Goal: Contribute content: Contribute content

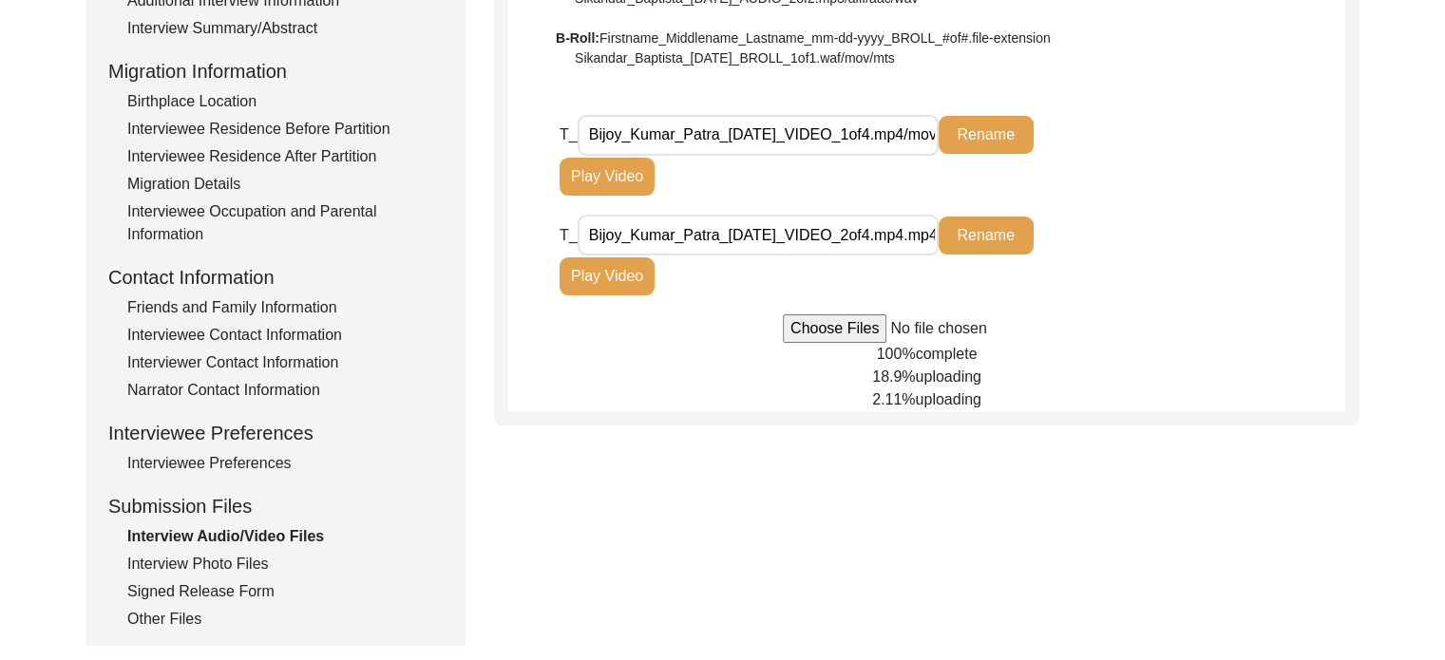
scroll to position [460, 0]
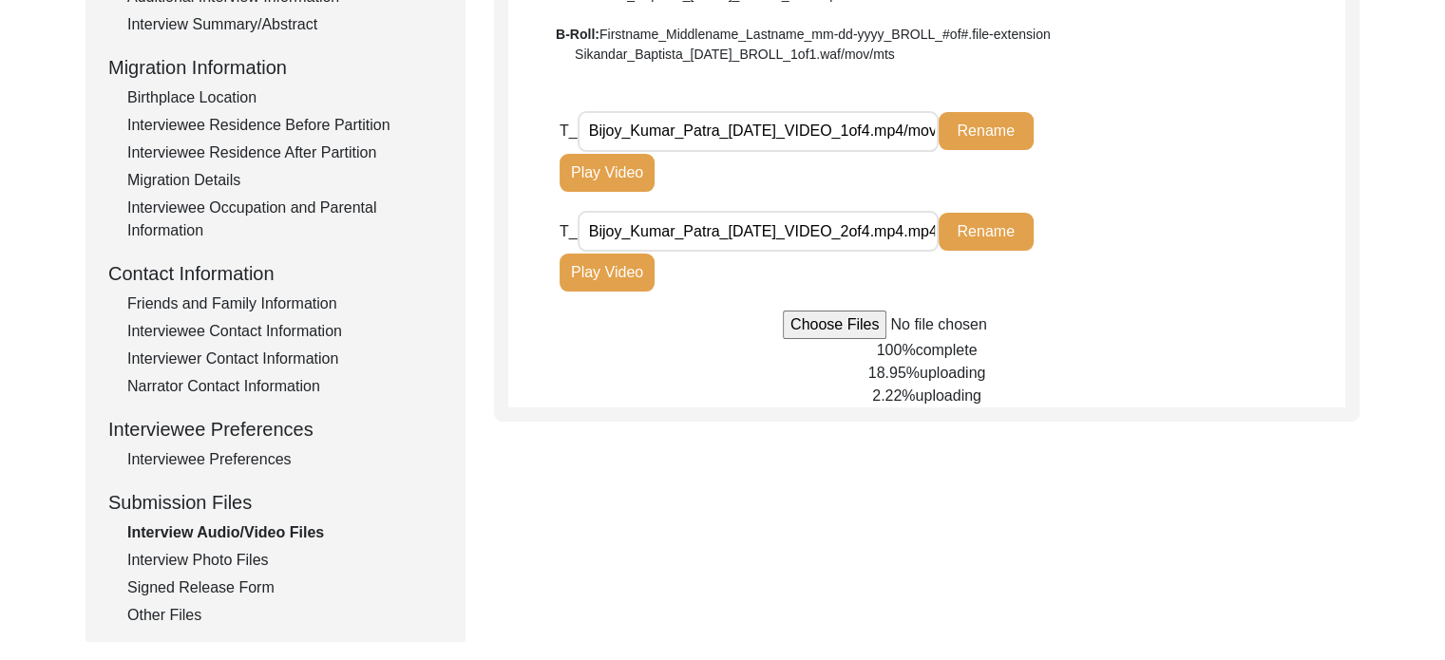
click at [199, 549] on div "Interview Photo Files" at bounding box center [284, 560] width 315 height 23
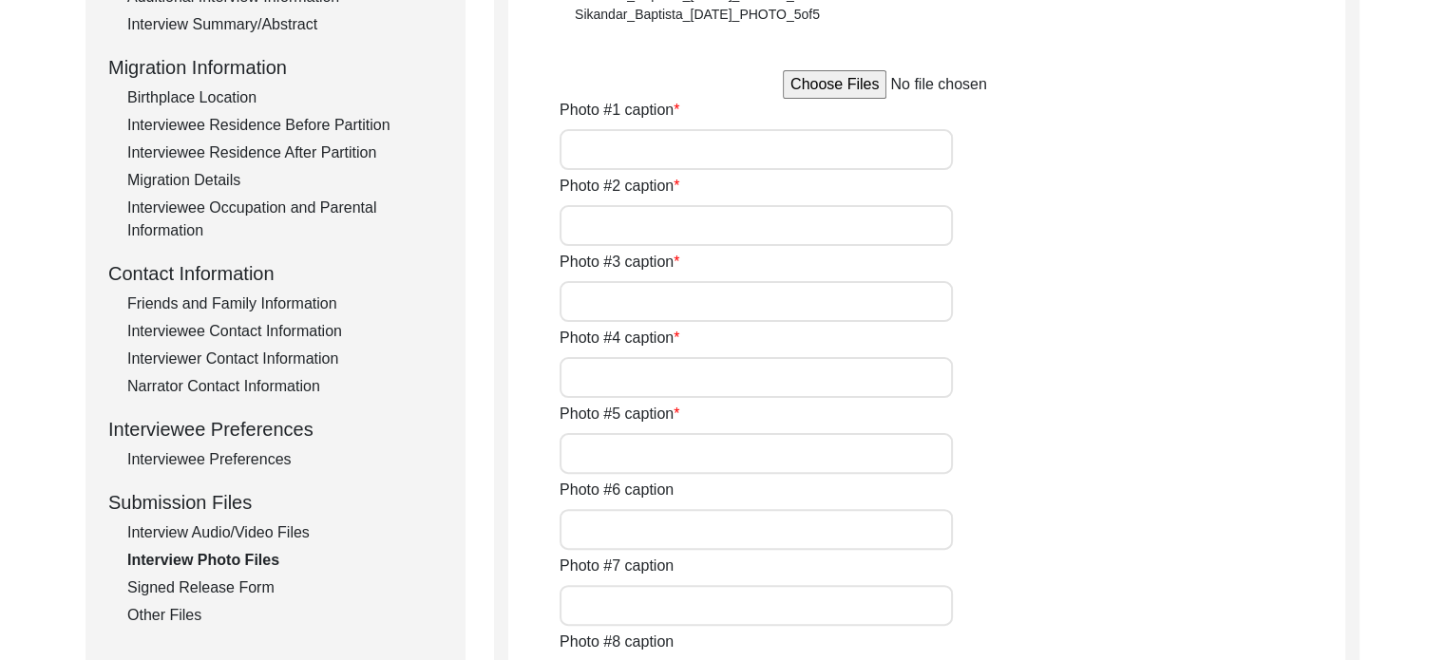
click at [183, 536] on div "Interview Audio/Video Files" at bounding box center [284, 533] width 315 height 23
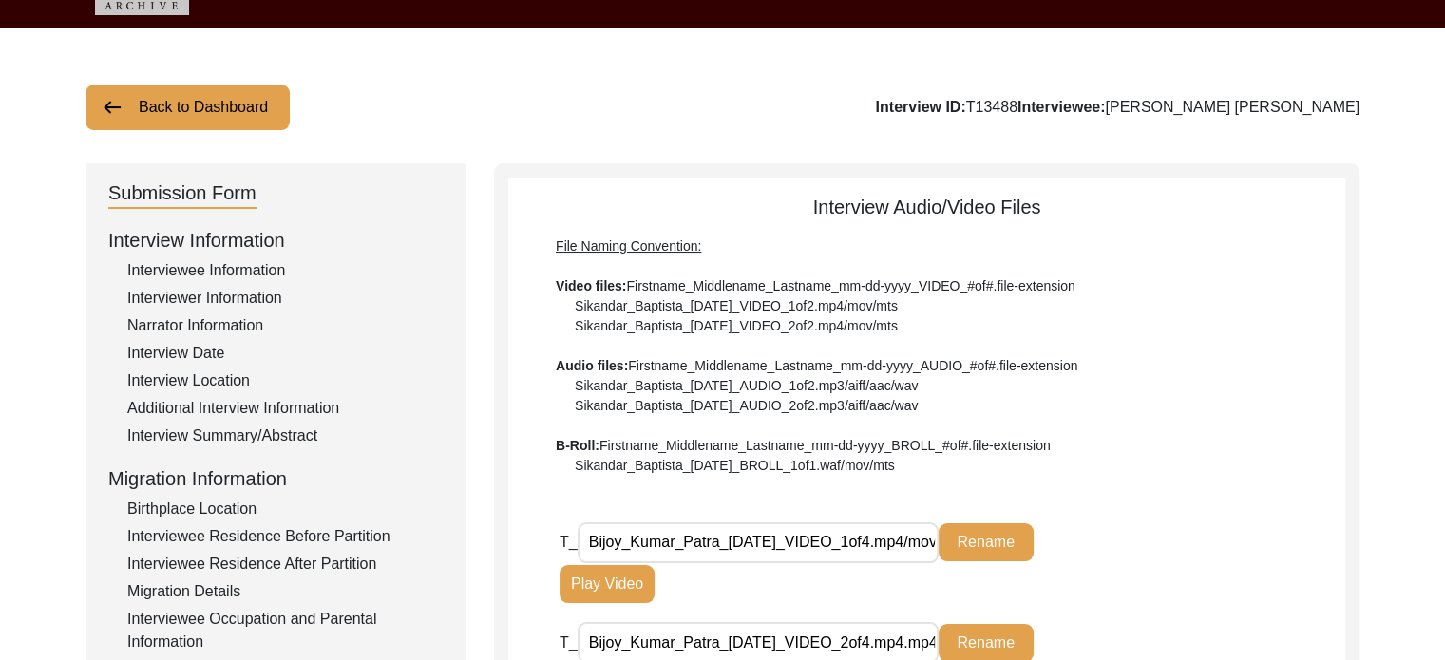
scroll to position [0, 0]
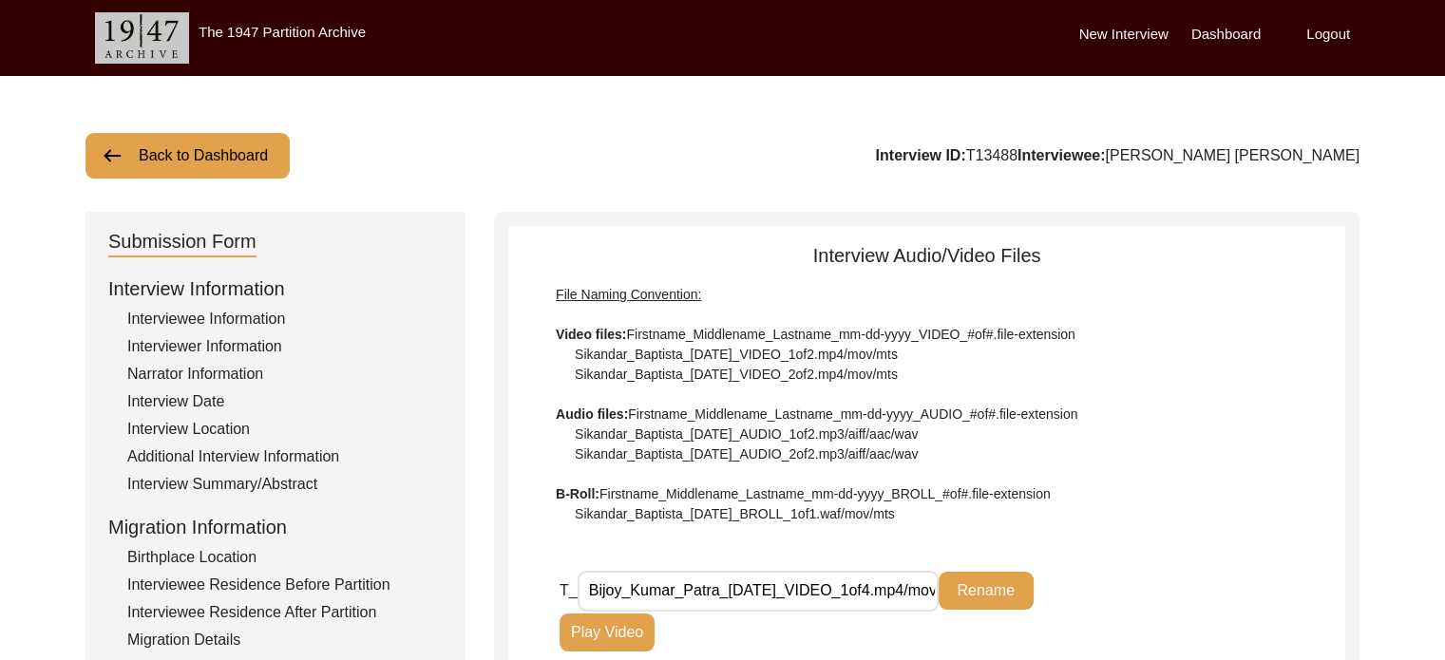
click at [1322, 29] on label "Logout" at bounding box center [1328, 35] width 44 height 22
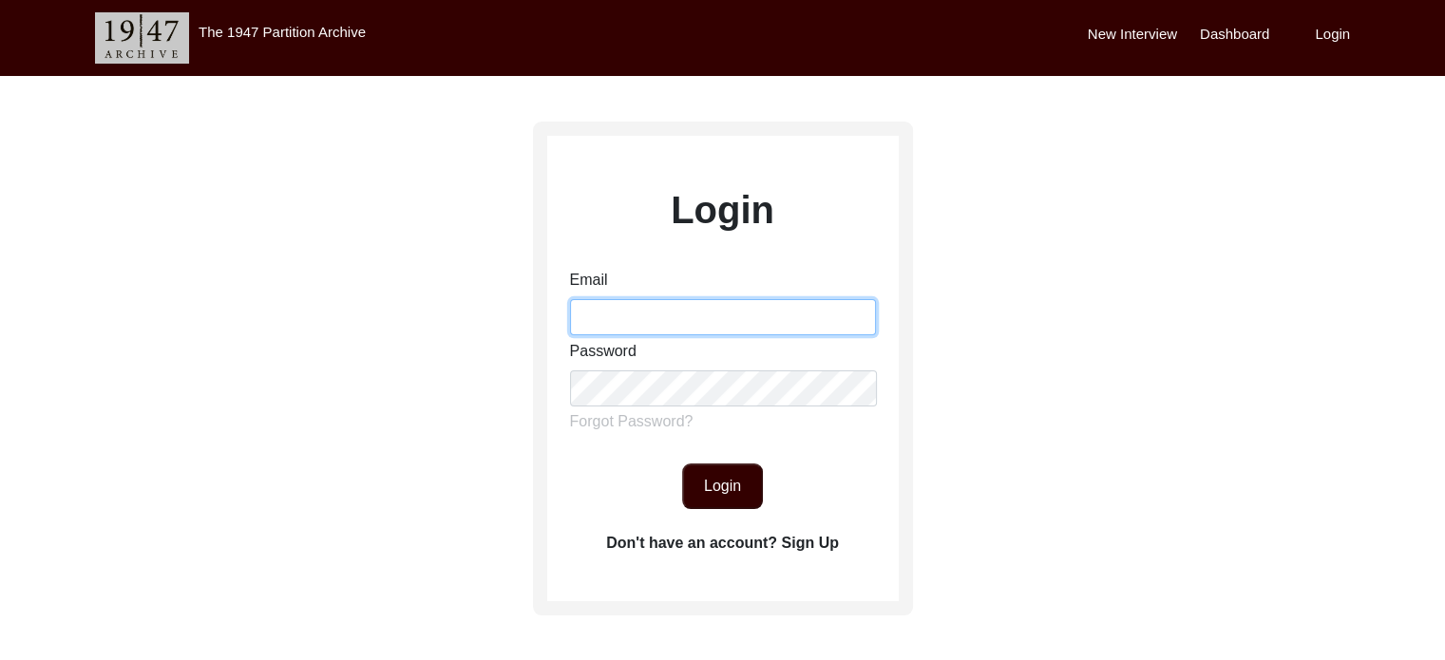
click at [645, 312] on input "Email" at bounding box center [723, 317] width 306 height 36
type input "[EMAIL_ADDRESS][DOMAIN_NAME]"
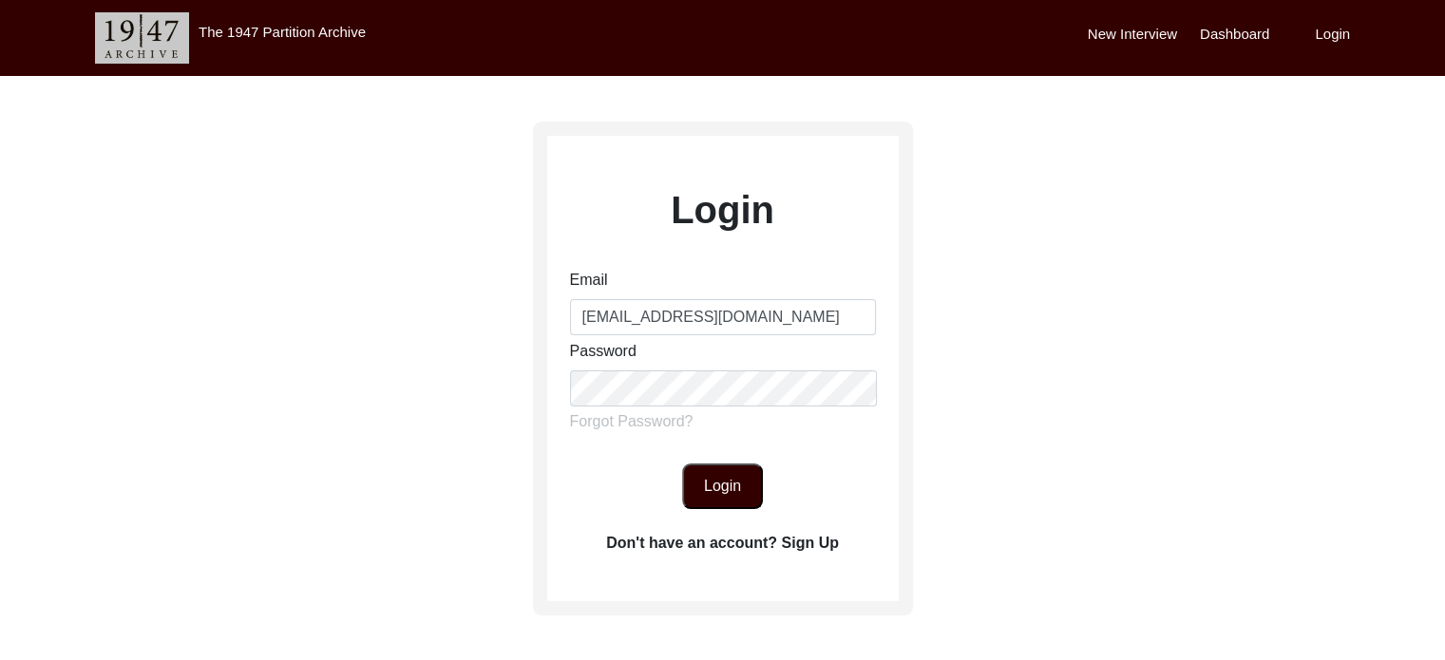
click at [733, 479] on button "Login" at bounding box center [722, 487] width 81 height 46
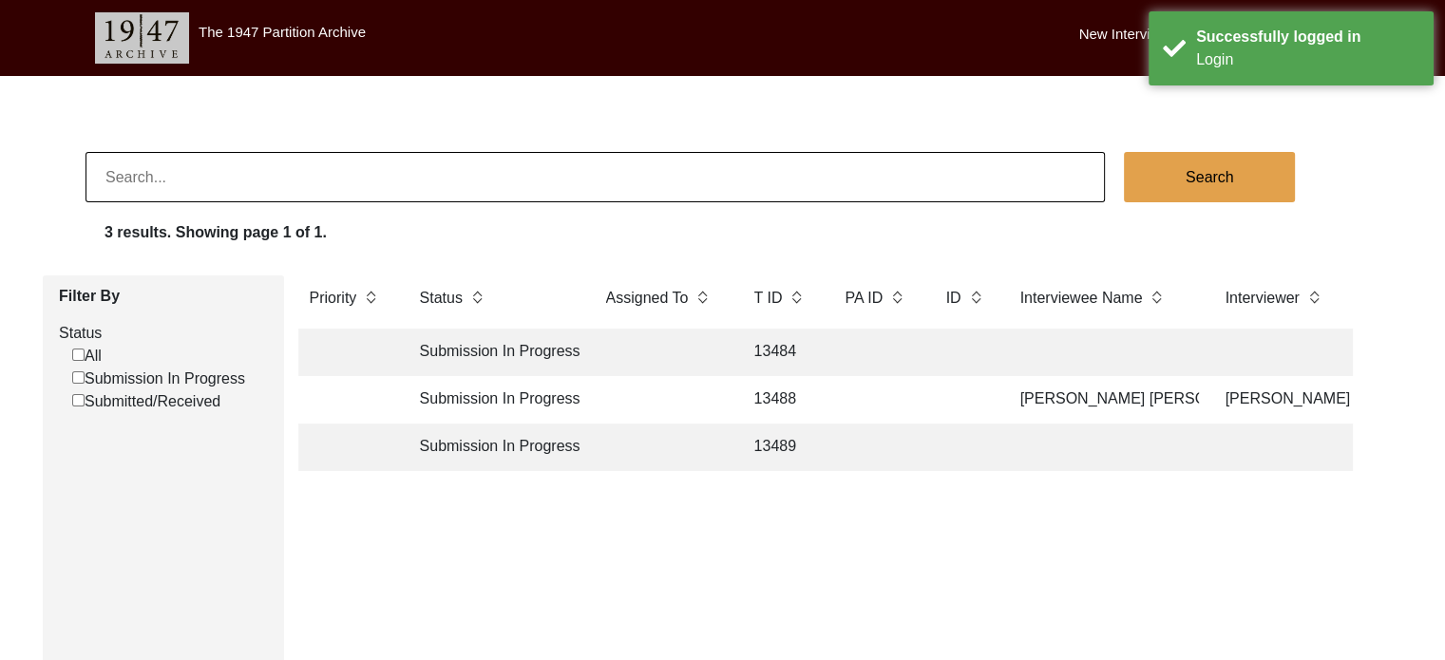
click at [771, 396] on td "13488" at bounding box center [781, 400] width 76 height 48
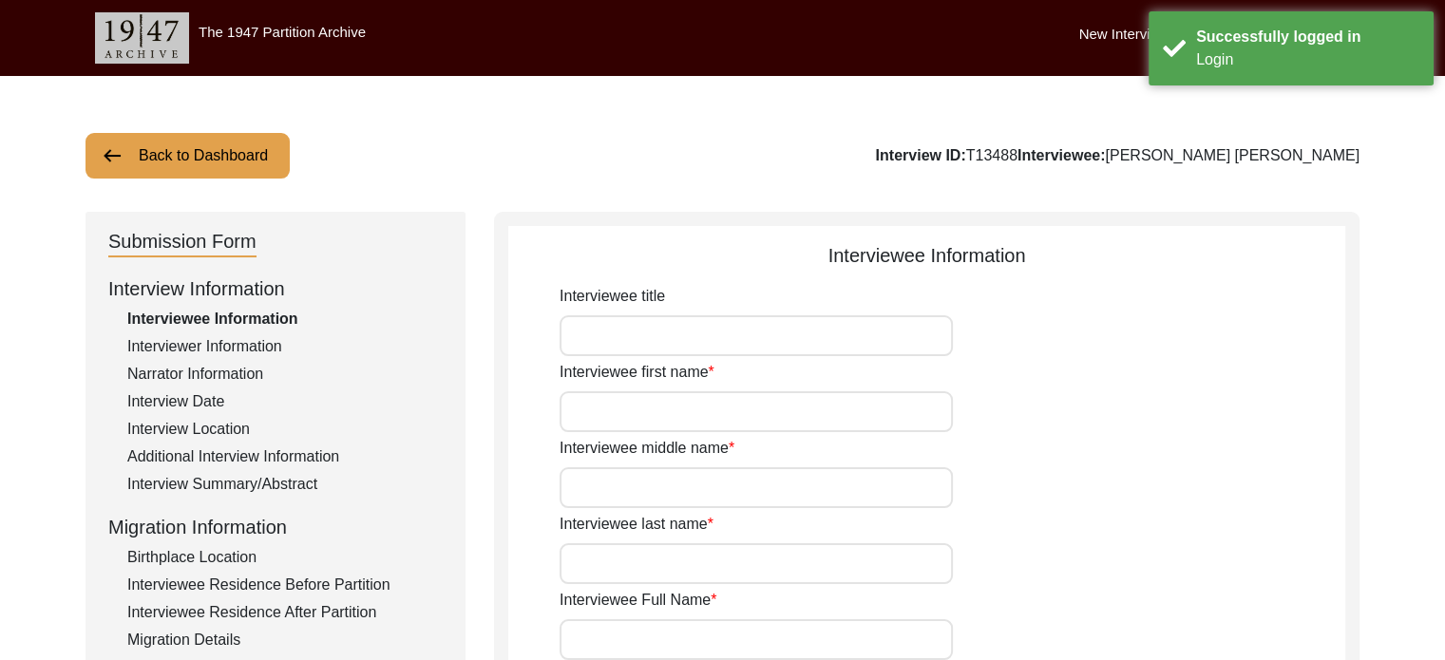
type input "[PERSON_NAME]"
type input "[PERSON_NAME] [PERSON_NAME]"
type input "[DATE]"
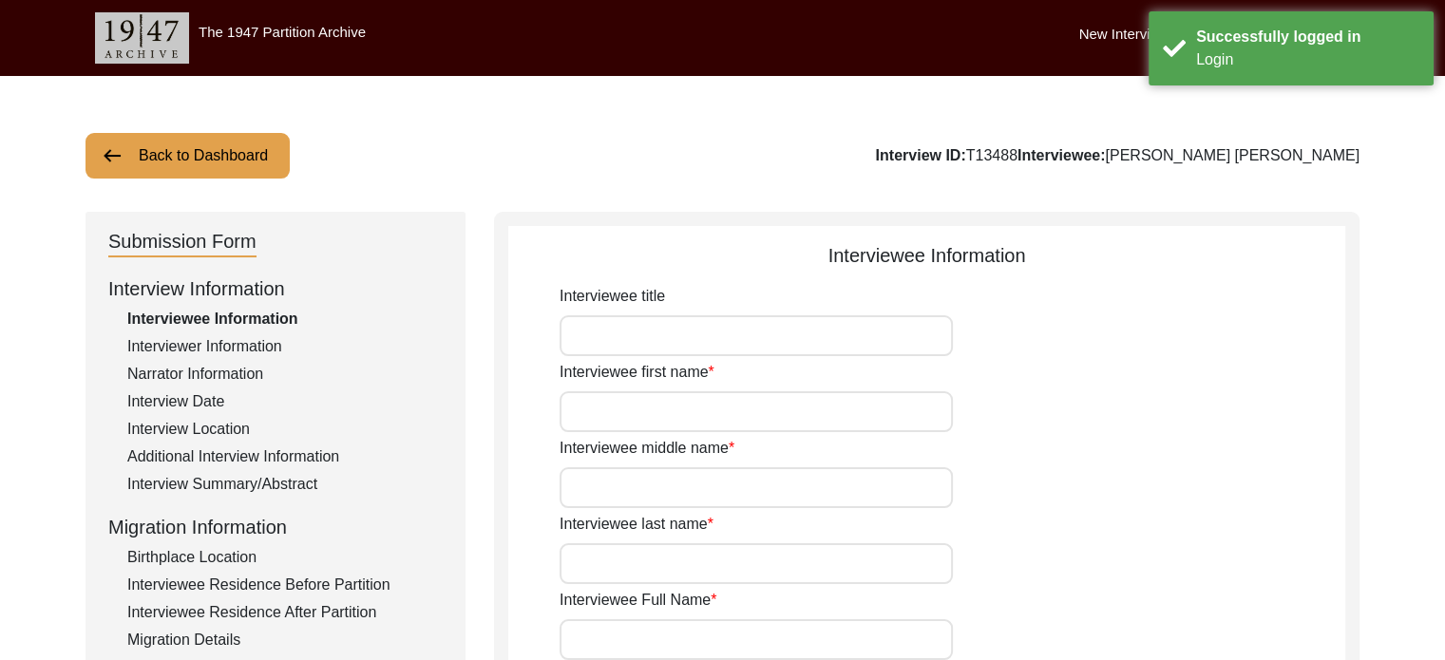
type input "82"
type input "[DEMOGRAPHIC_DATA]"
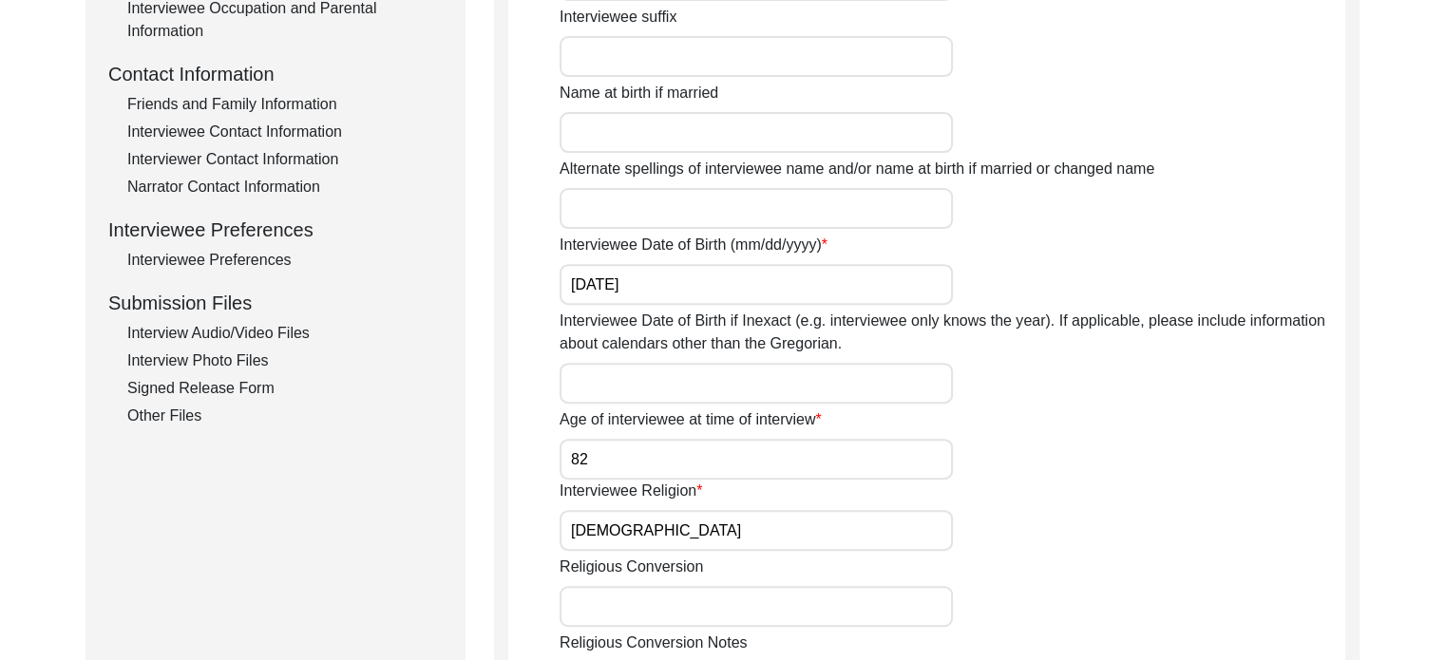
scroll to position [994, 0]
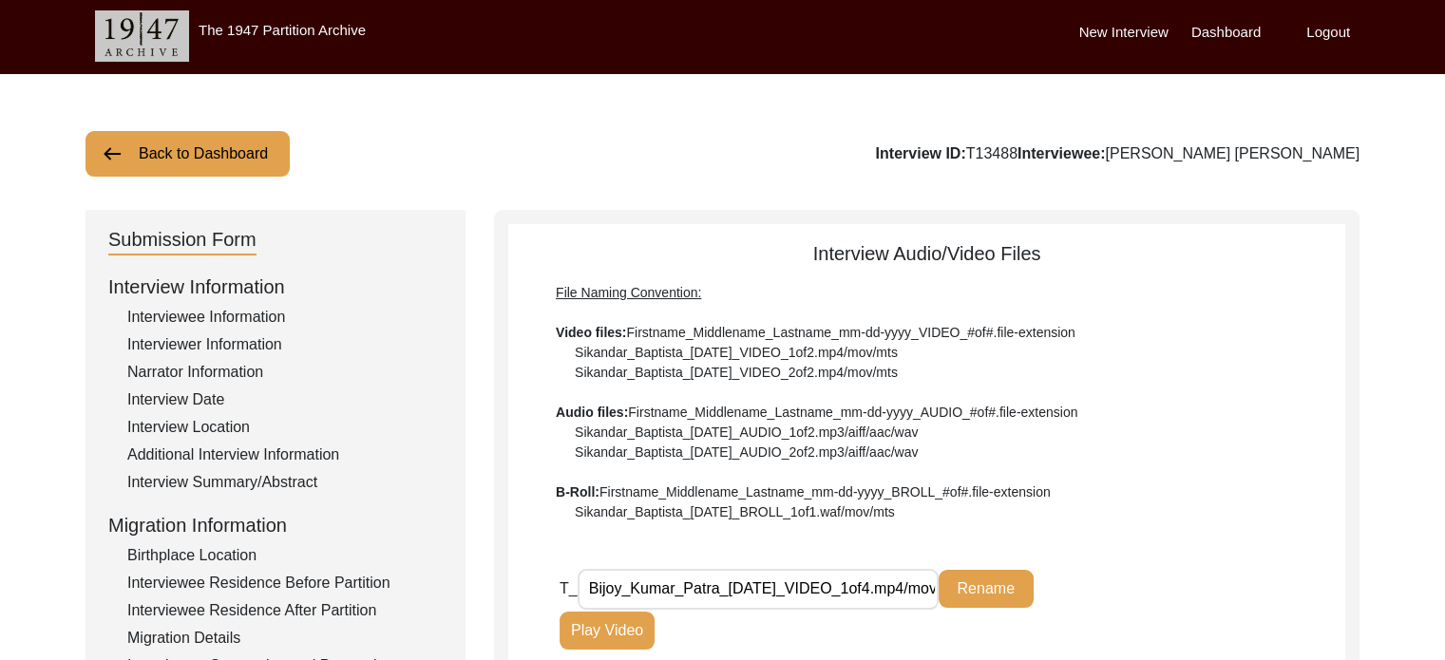
scroll to position [0, 0]
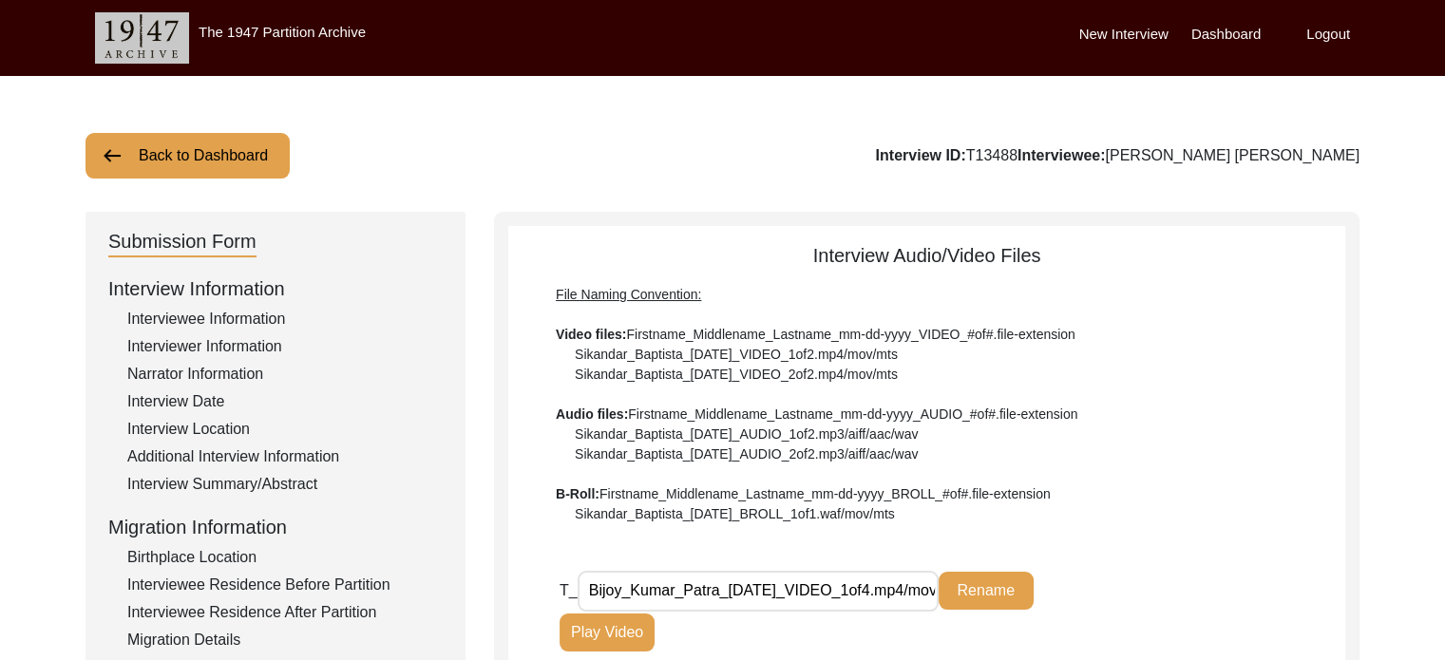
click at [1341, 26] on label "Logout" at bounding box center [1328, 35] width 44 height 22
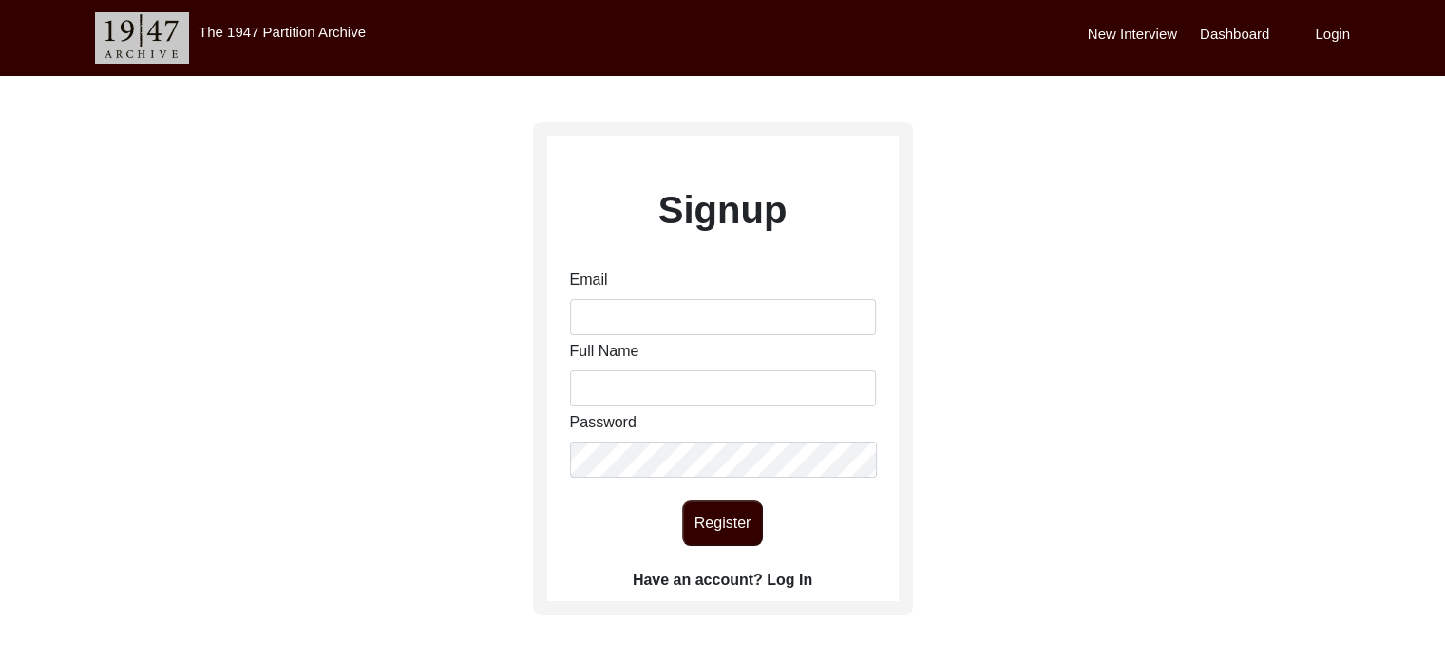
click at [660, 580] on label "Have an account? Log In" at bounding box center [723, 580] width 180 height 23
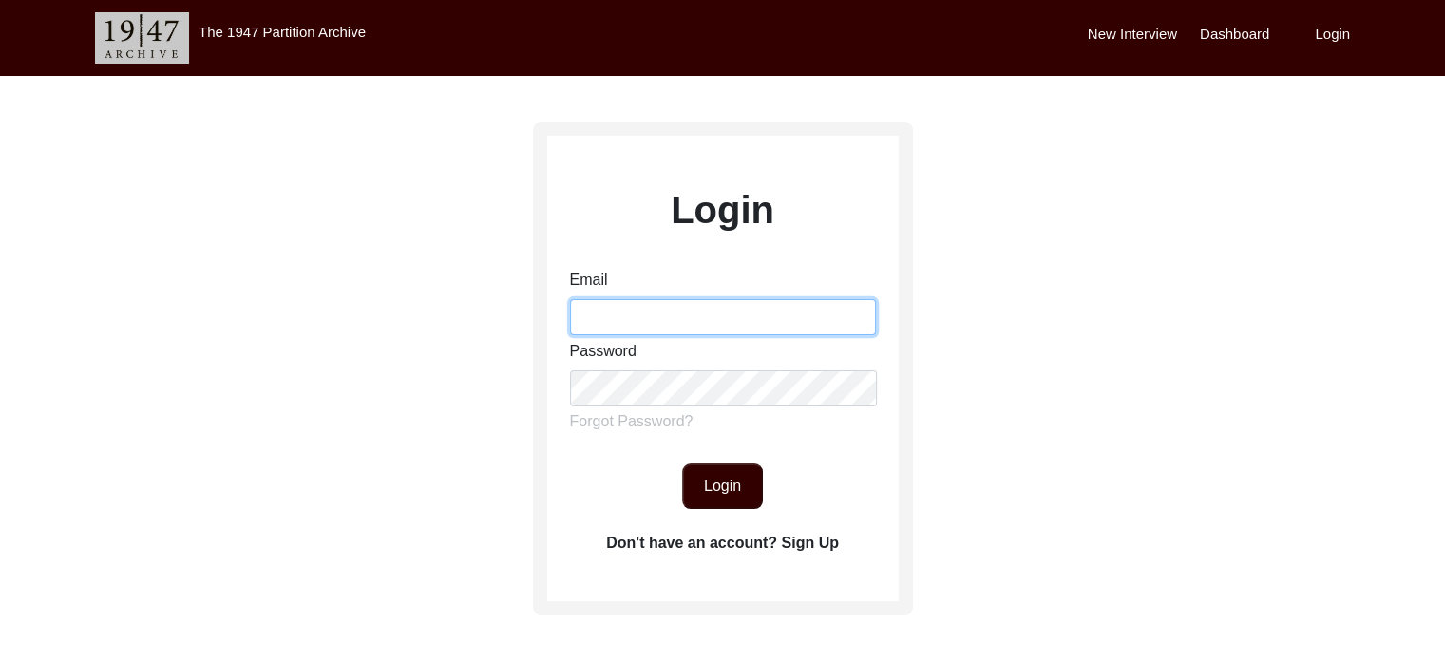
click at [714, 302] on input "Email" at bounding box center [723, 317] width 306 height 36
type input "[EMAIL_ADDRESS][DOMAIN_NAME]"
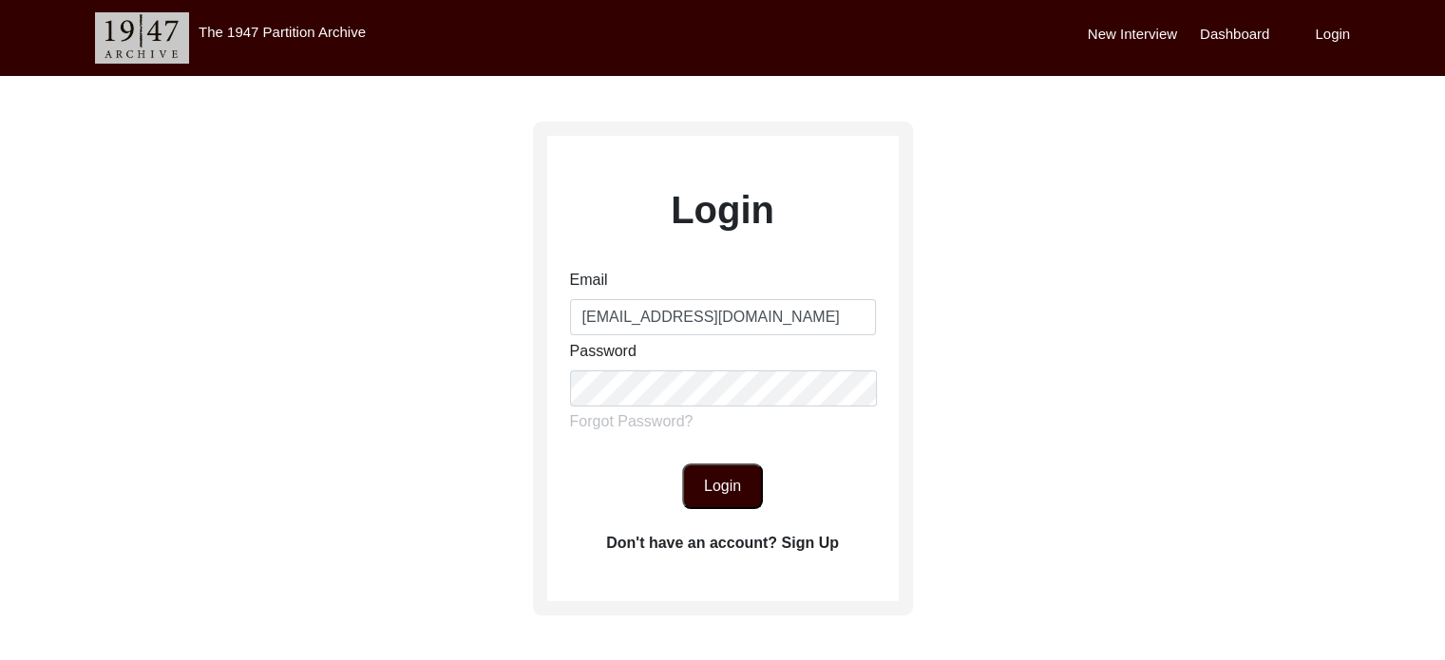
click at [730, 468] on button "Login" at bounding box center [722, 487] width 81 height 46
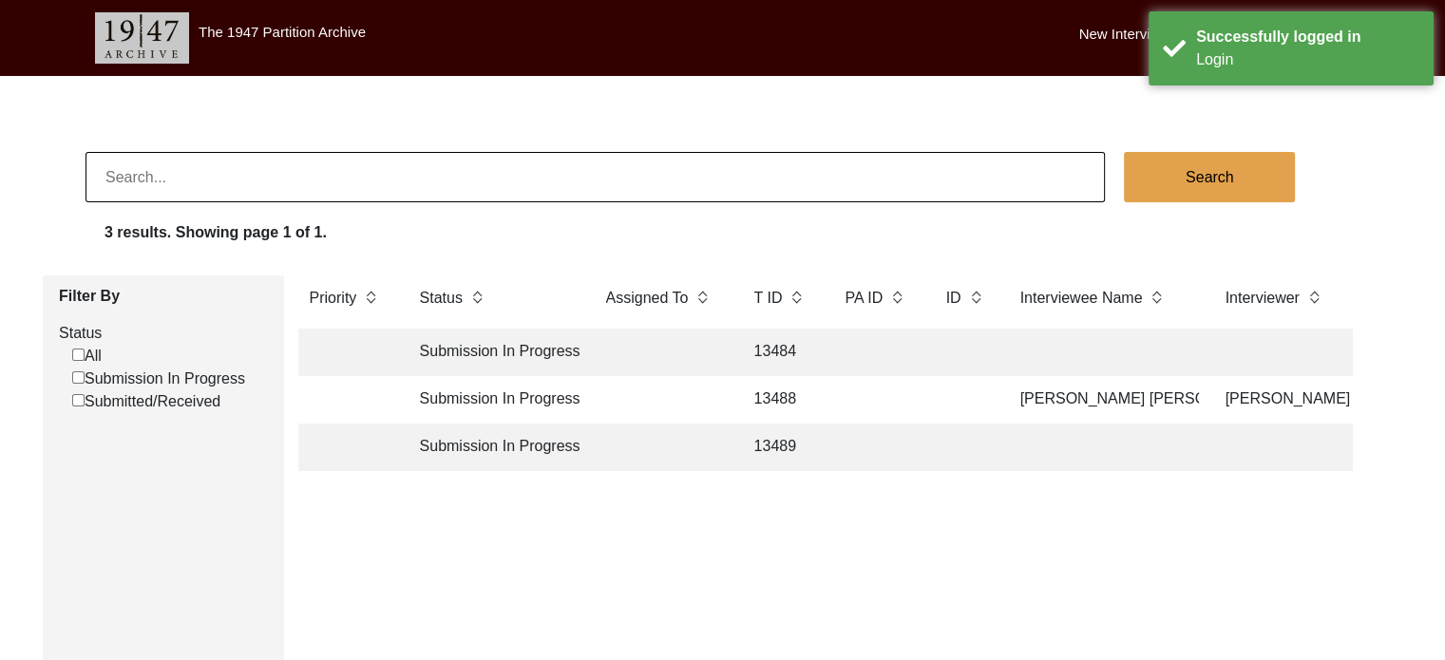
click at [793, 394] on td "13488" at bounding box center [781, 400] width 76 height 48
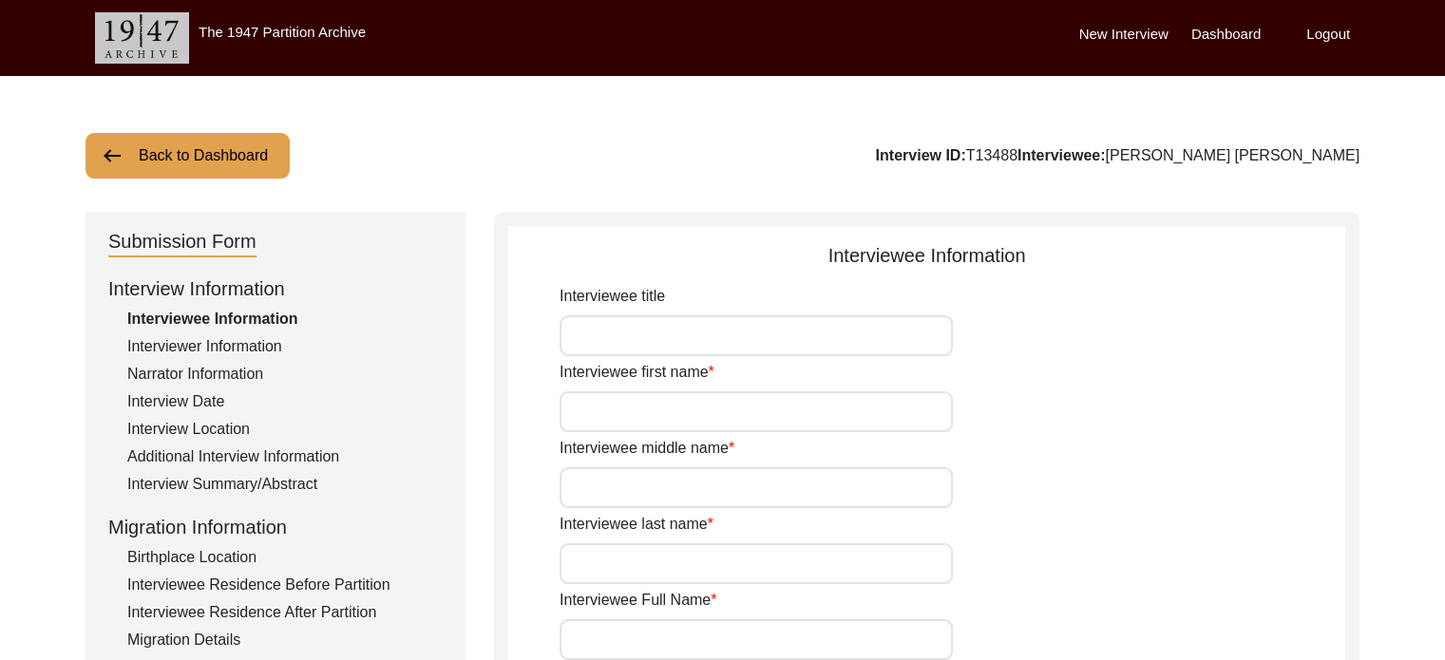
type input "[PERSON_NAME]"
type input "[PERSON_NAME] [PERSON_NAME]"
type input "[DATE]"
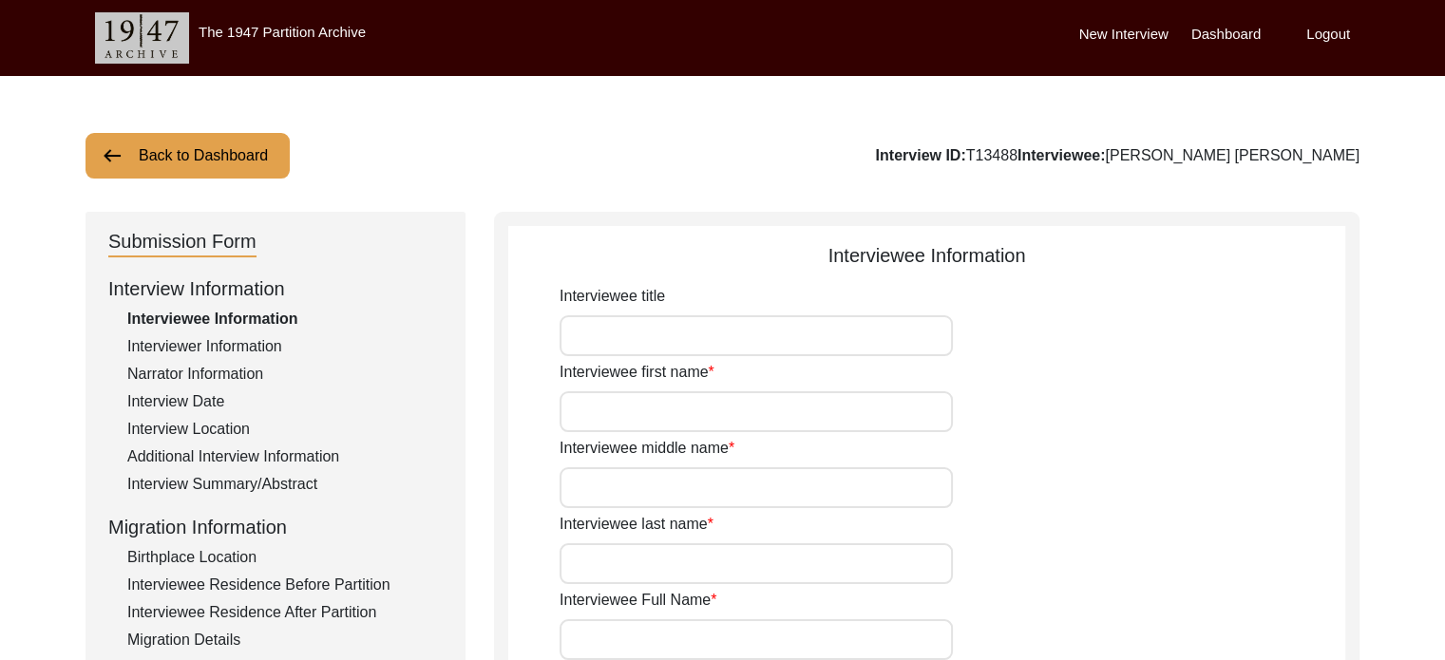
type input "82"
type input "[DEMOGRAPHIC_DATA]"
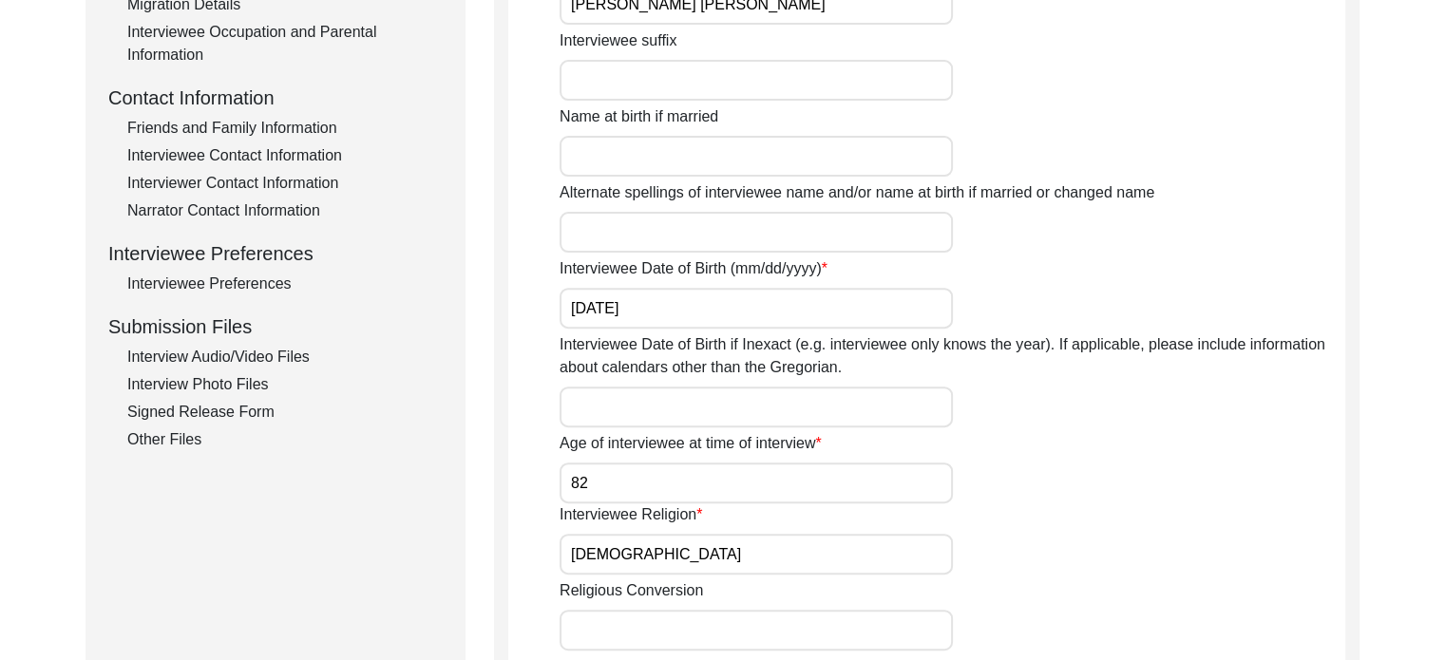
scroll to position [701, 0]
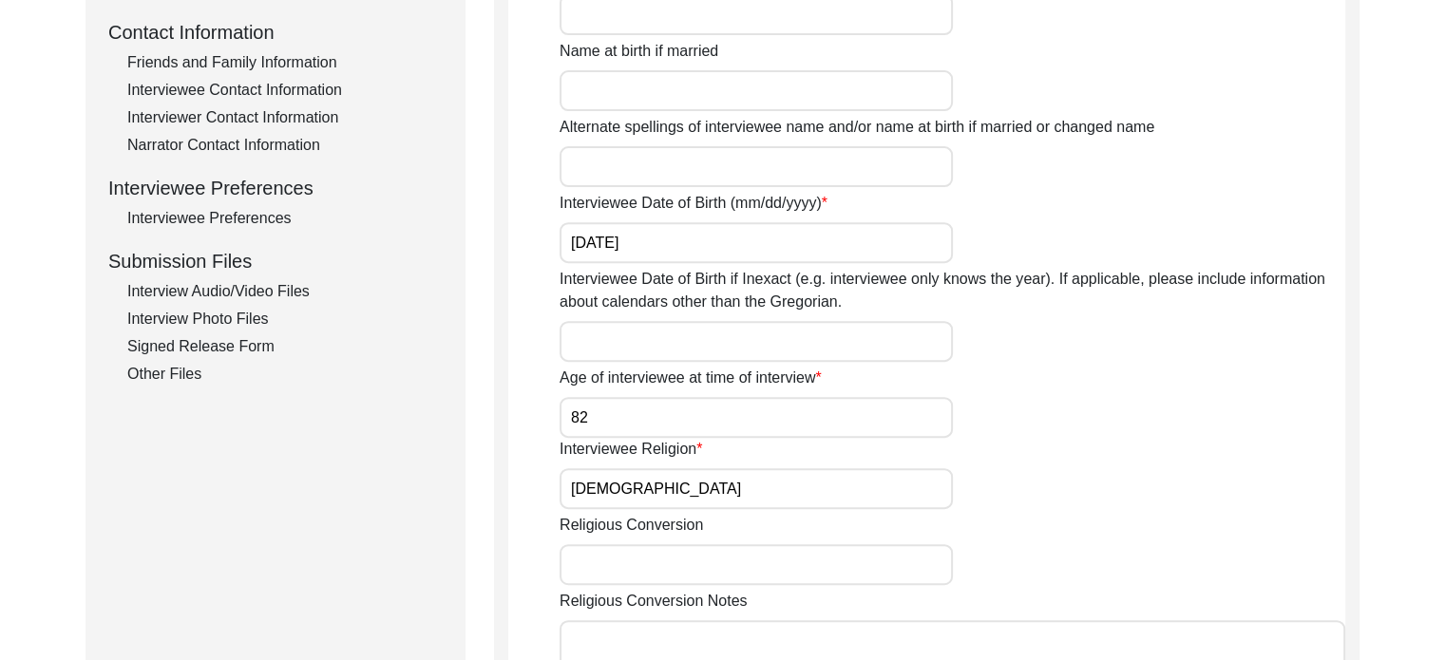
click at [225, 343] on div "Signed Release Form" at bounding box center [284, 346] width 315 height 23
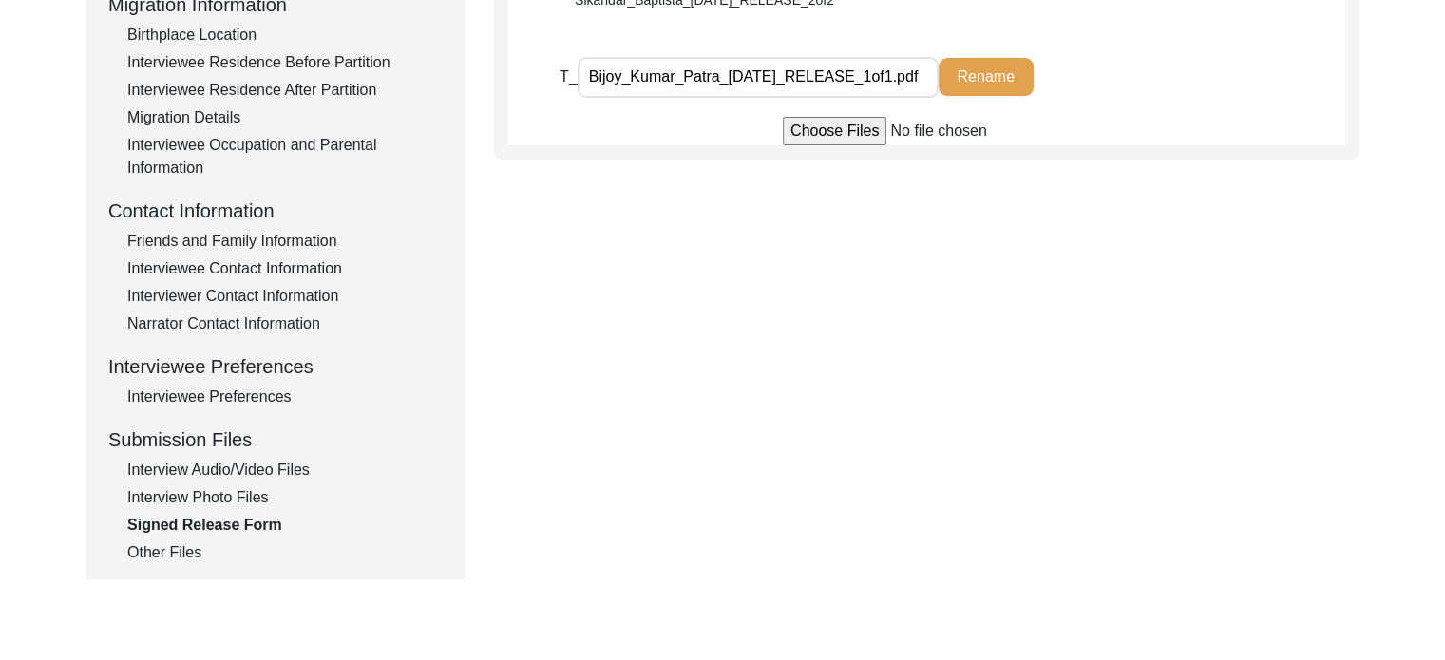
scroll to position [526, 0]
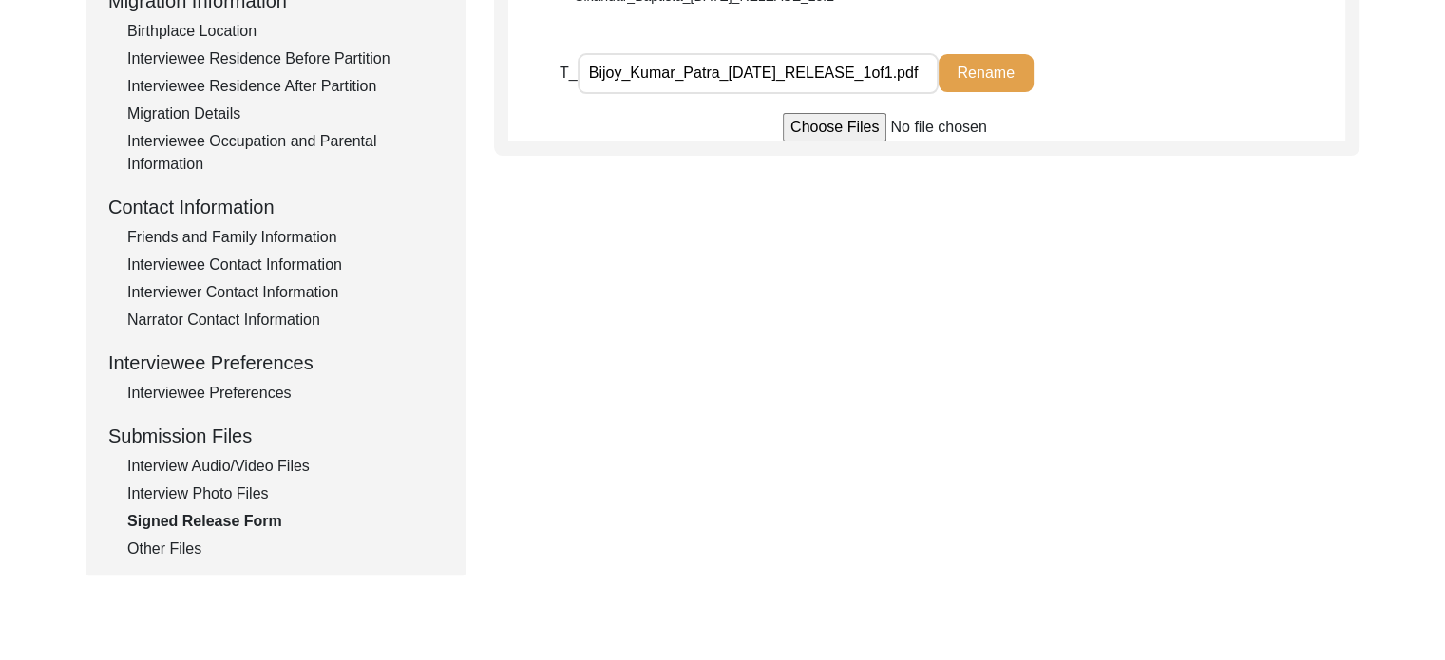
click at [286, 466] on div "Interview Audio/Video Files" at bounding box center [284, 466] width 315 height 23
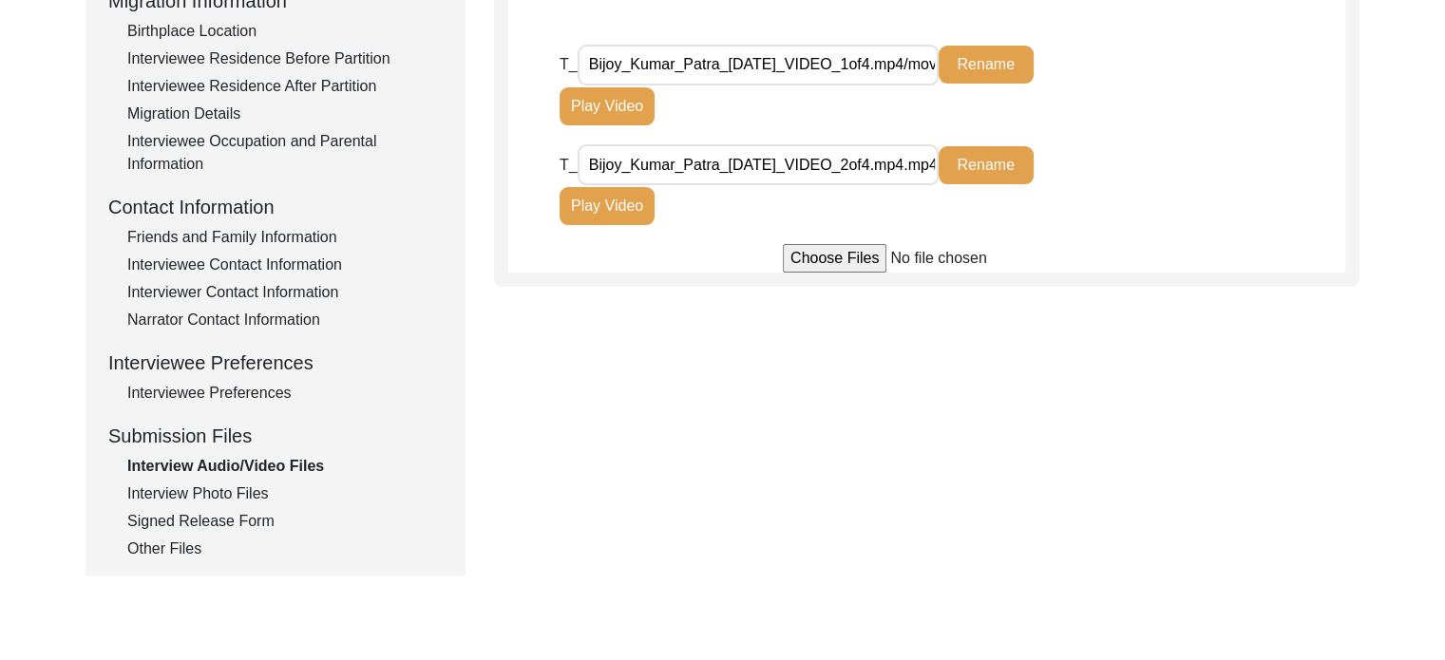
click at [865, 257] on input "file" at bounding box center [927, 258] width 288 height 29
click at [795, 257] on input "file" at bounding box center [927, 258] width 288 height 29
type input "C:\fakepath\Bijoy_Kumar_Patra_[DATE]_VIDEO_4of4.mp4.mp4"
